Goal: Transaction & Acquisition: Purchase product/service

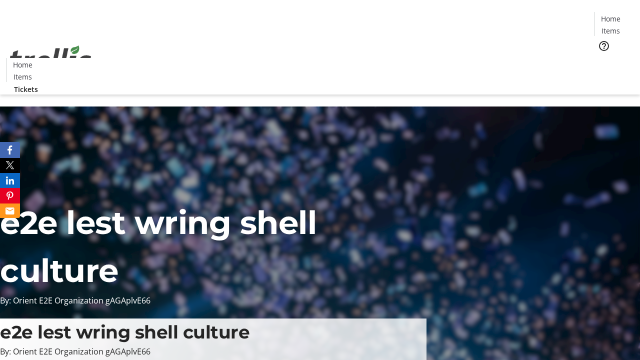
click at [602, 58] on span "Tickets" at bounding box center [614, 63] width 24 height 10
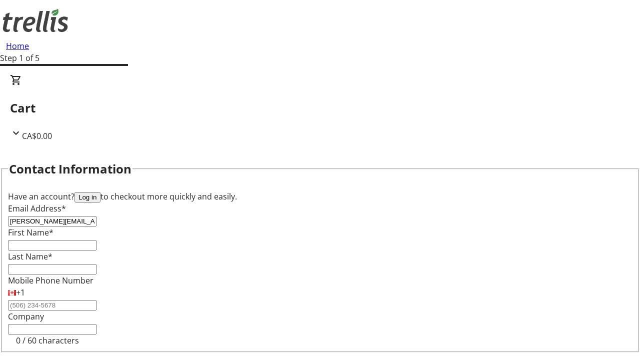
type input "[PERSON_NAME][EMAIL_ADDRESS][DOMAIN_NAME]"
type input "[PERSON_NAME]"
